Goal: Browse casually

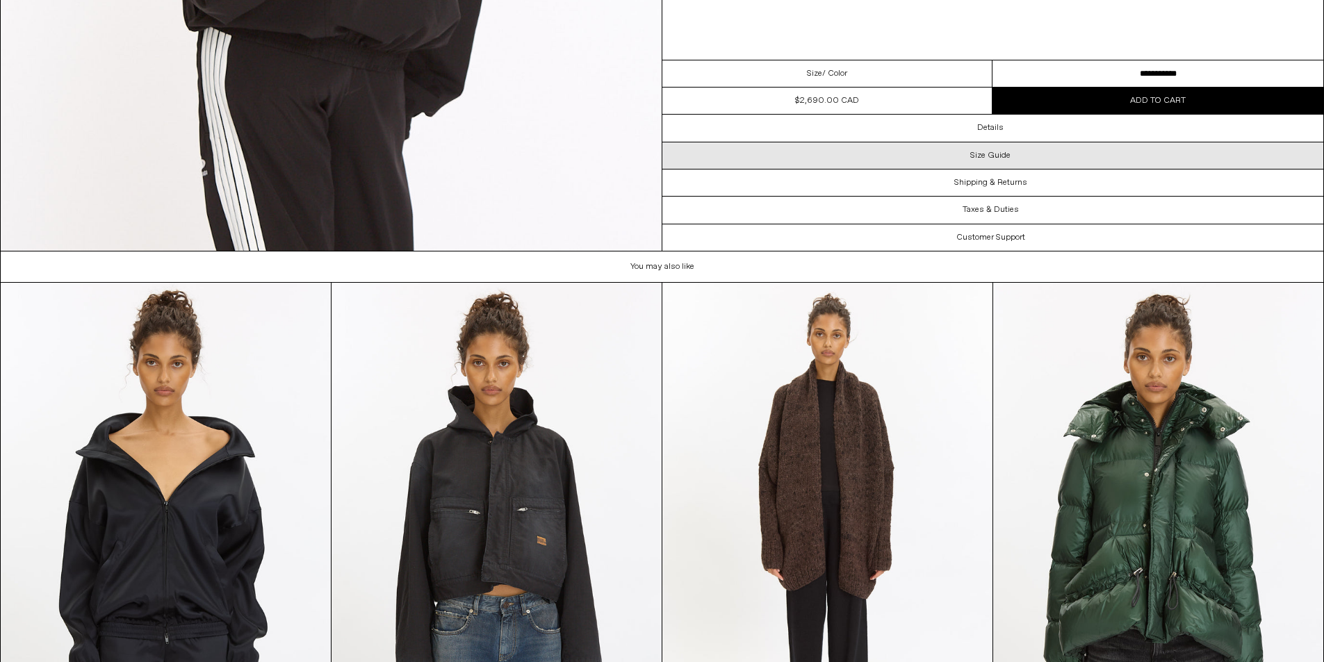
scroll to position [4207, 0]
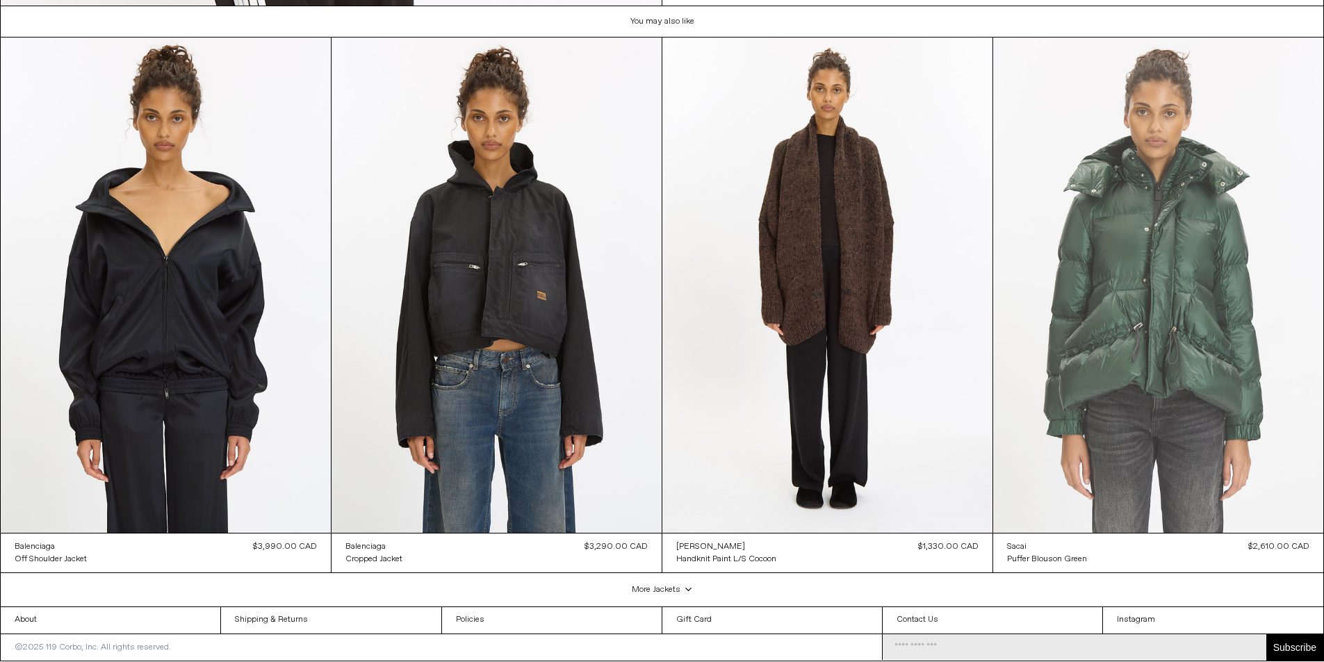
click at [1183, 305] on at bounding box center [1158, 286] width 330 height 496
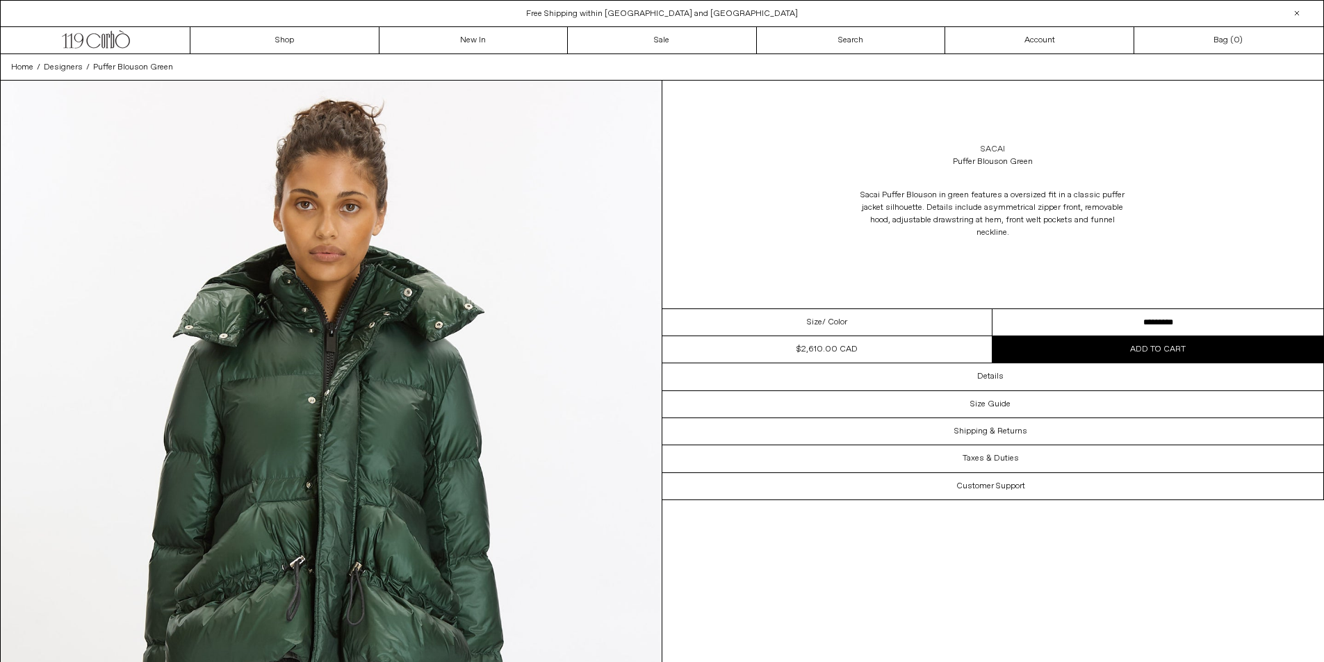
click at [995, 149] on link "Sacai" at bounding box center [993, 149] width 24 height 13
